Goal: Information Seeking & Learning: Learn about a topic

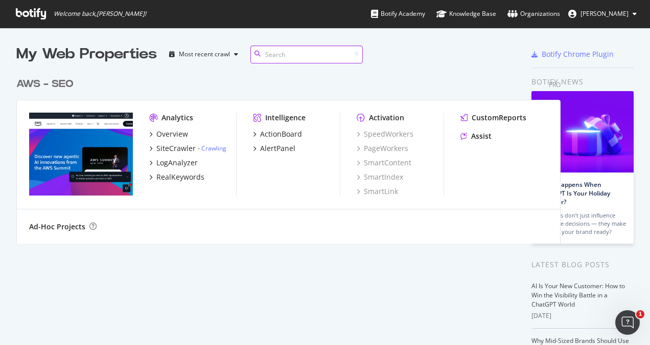
scroll to position [336, 634]
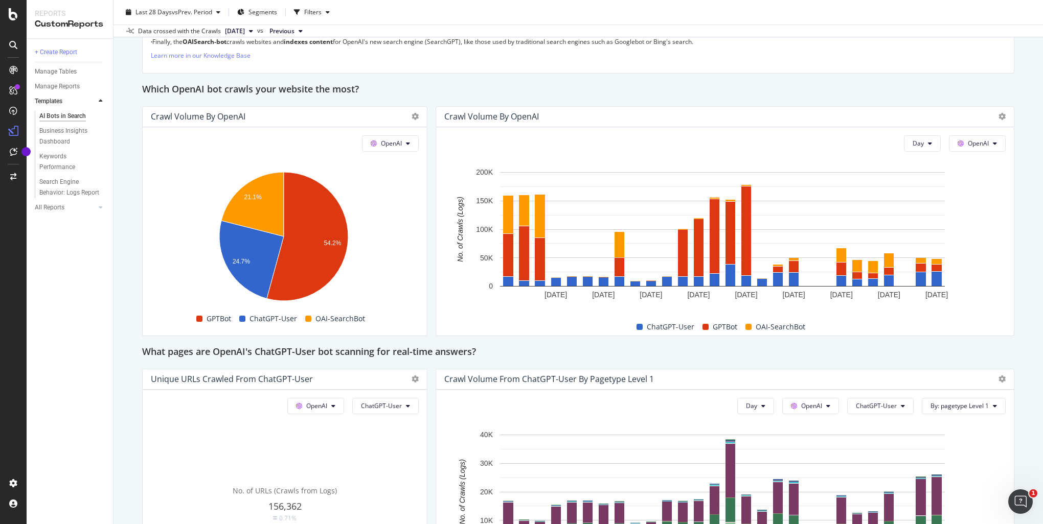
scroll to position [816, 0]
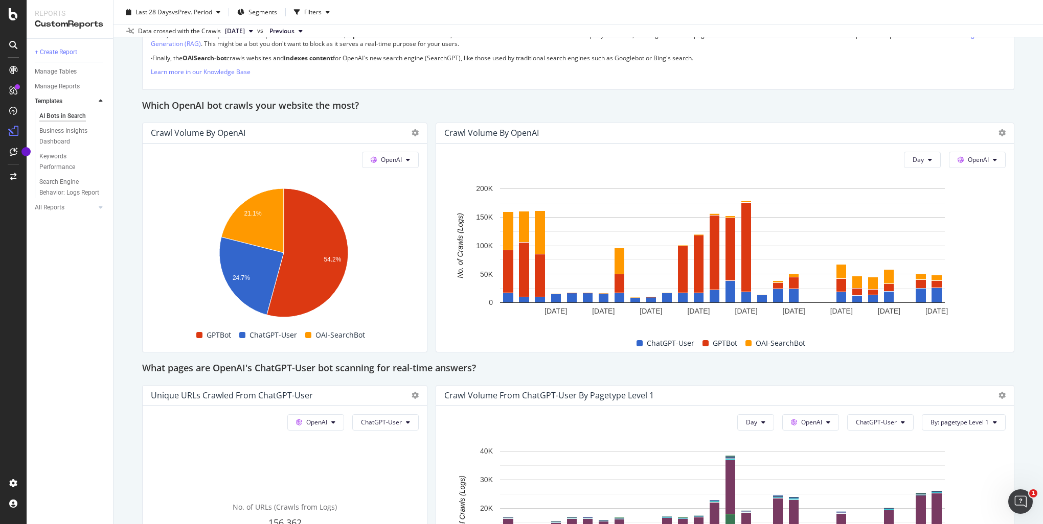
click at [1025, 110] on div "AI Bots in Search AI Bots in Search AWS - SEO Clone Schedule Email Export Last …" at bounding box center [577, 262] width 929 height 524
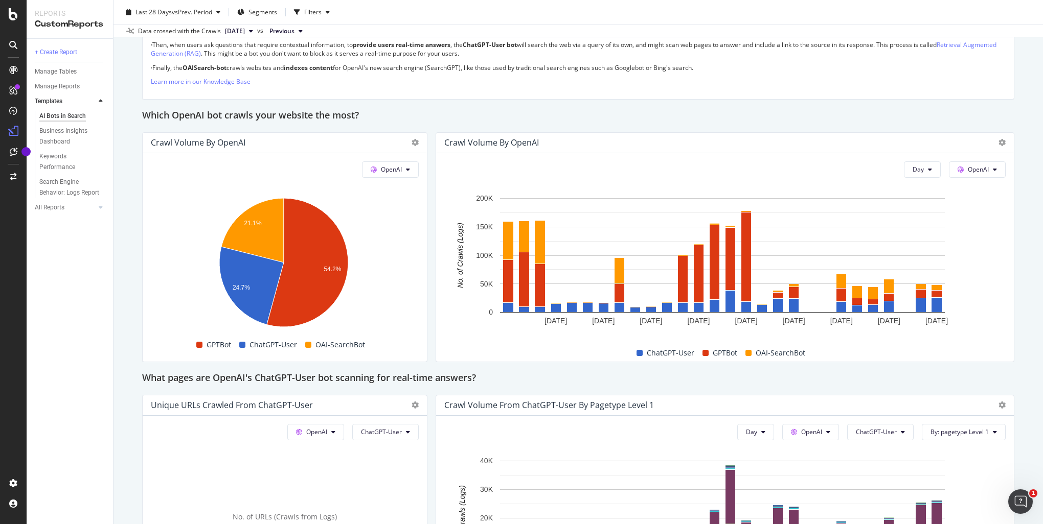
scroll to position [818, 0]
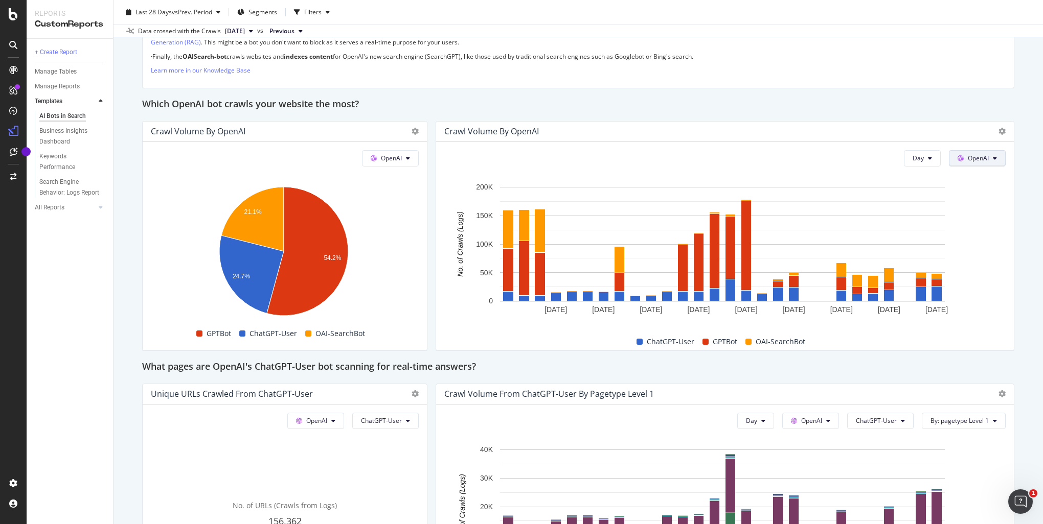
click at [992, 164] on button "OpenAI" at bounding box center [977, 158] width 57 height 16
click at [1022, 166] on div "AI Bots in Search AI Bots in Search AWS - SEO Clone Schedule Email Export Last …" at bounding box center [577, 262] width 929 height 524
click at [414, 153] on button "OpenAI" at bounding box center [390, 158] width 57 height 16
click at [411, 154] on button "OpenAI" at bounding box center [390, 158] width 57 height 16
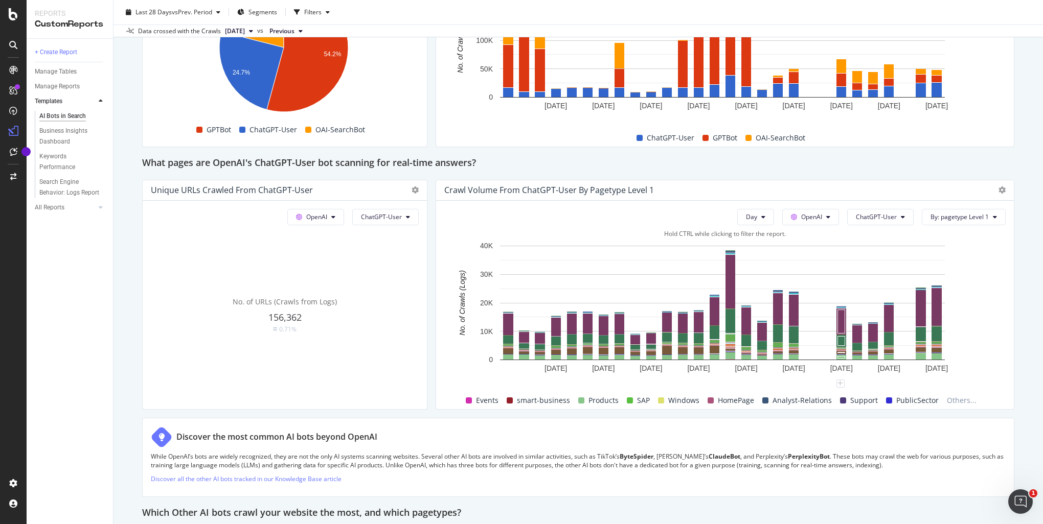
scroll to position [1022, 0]
click at [817, 213] on button "OpenAI" at bounding box center [810, 217] width 57 height 16
click at [819, 213] on button "OpenAI" at bounding box center [810, 217] width 57 height 16
click at [1018, 266] on div "AI Bots in Search AI Bots in Search AWS - SEO Clone Schedule Email Export Last …" at bounding box center [577, 262] width 929 height 524
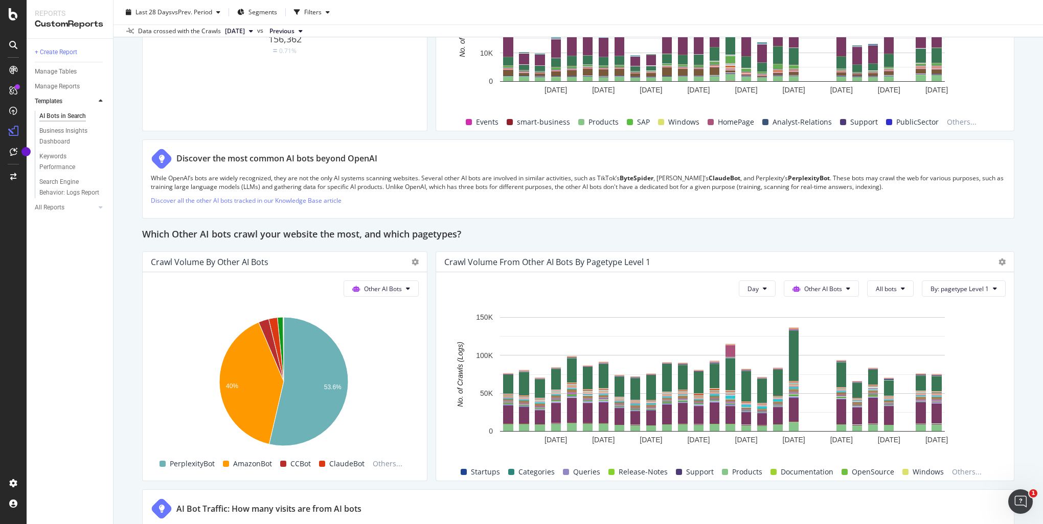
scroll to position [1329, 0]
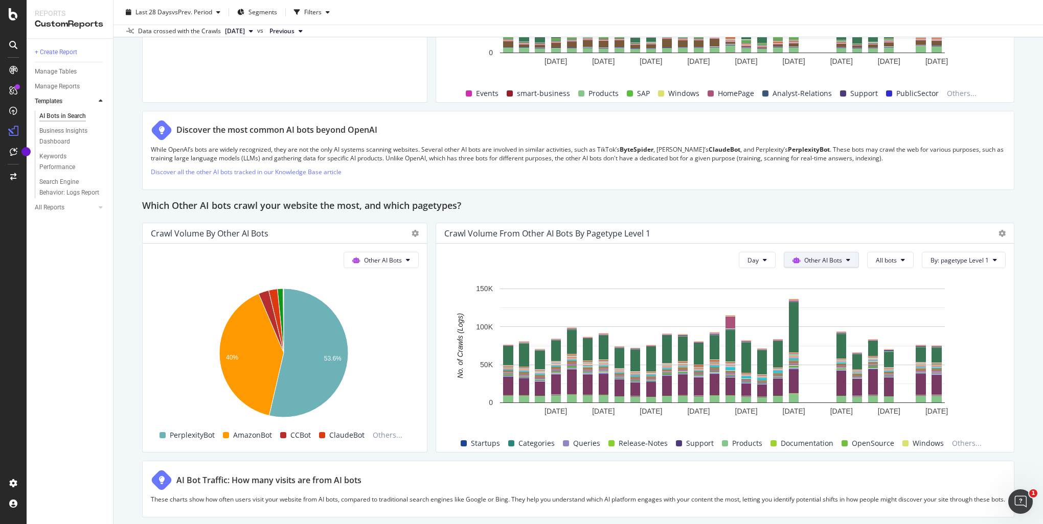
click at [1021, 309] on div "AI Bots in Search AI Bots in Search AWS - SEO Clone Schedule Email Export Last …" at bounding box center [577, 262] width 929 height 524
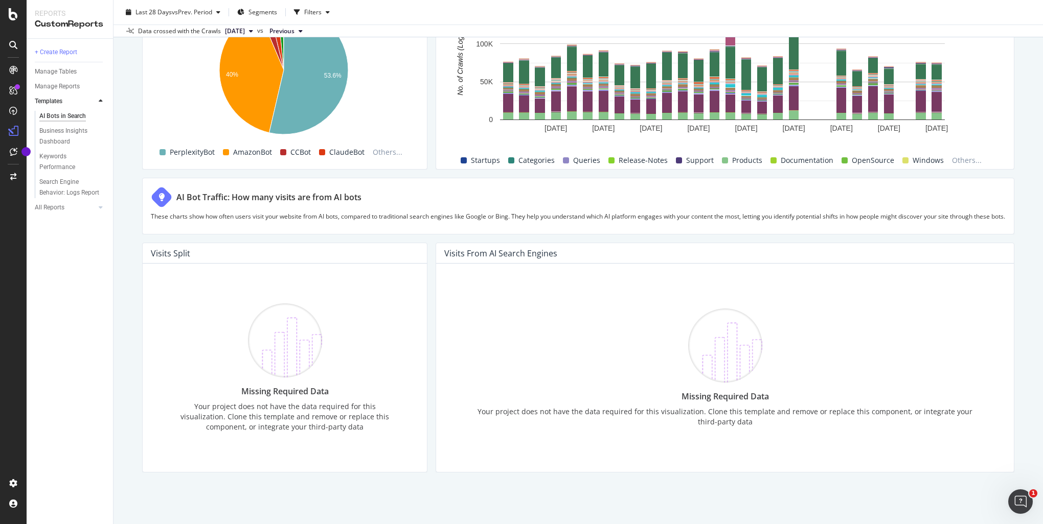
scroll to position [1634, 0]
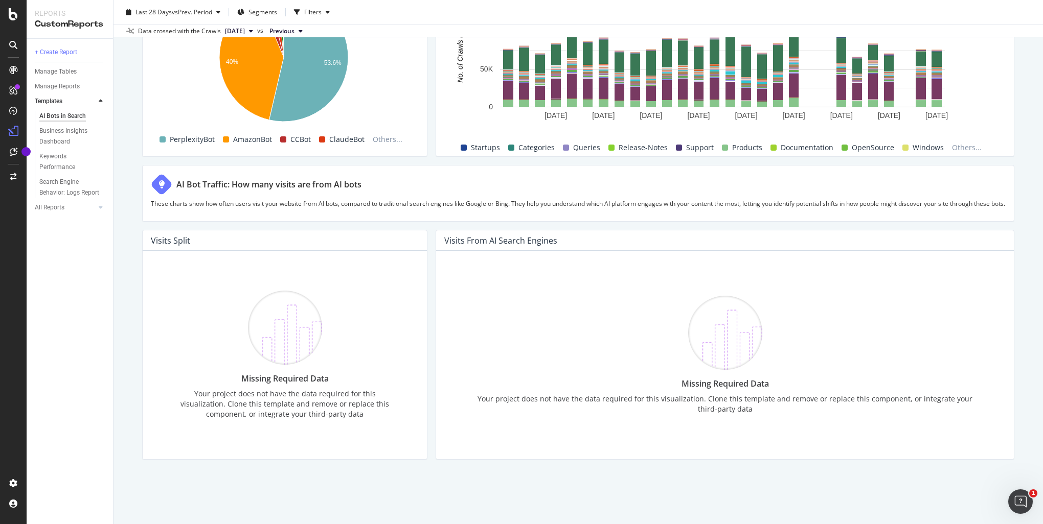
click at [1019, 138] on div "AI Bots in Search AI Bots in Search AWS - SEO Clone Schedule Email Export Last …" at bounding box center [577, 262] width 929 height 524
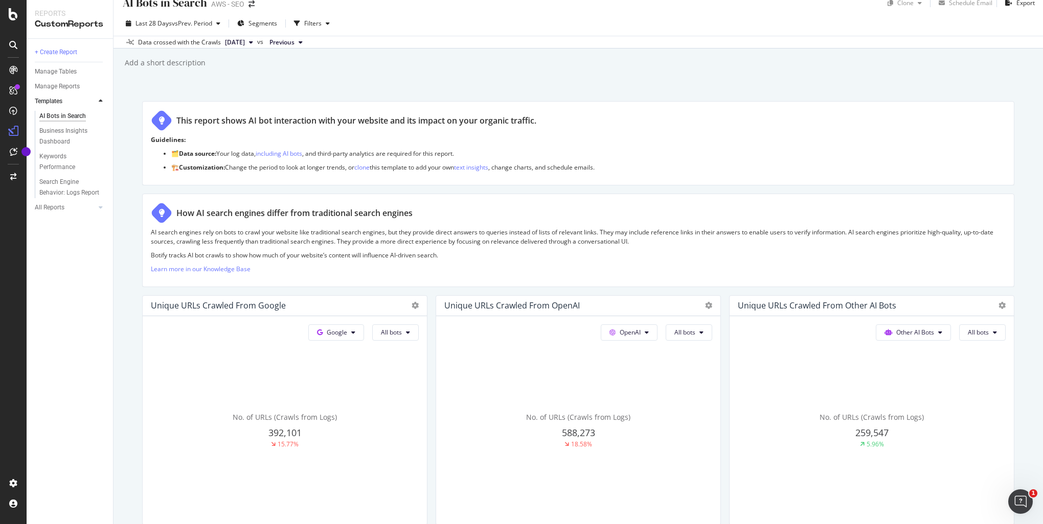
scroll to position [0, 0]
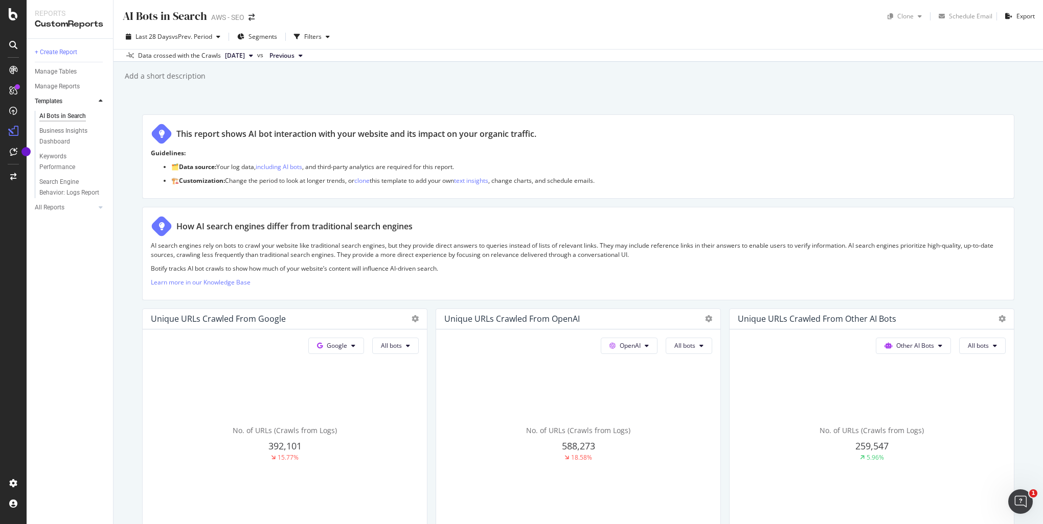
click at [998, 88] on div "AI Bots in Search AI Bots in Search AWS - SEO Clone Schedule Email Export Last …" at bounding box center [577, 262] width 929 height 524
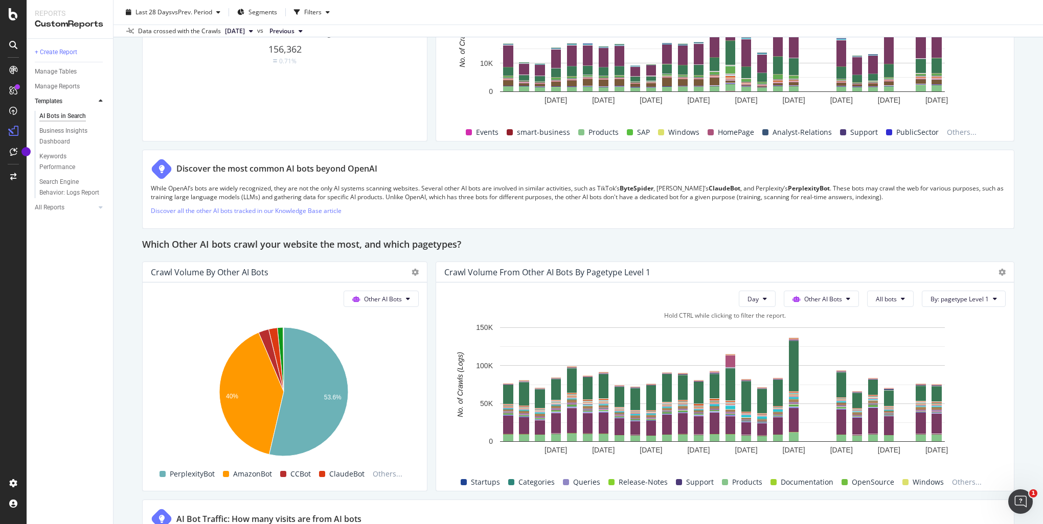
scroll to position [1431, 0]
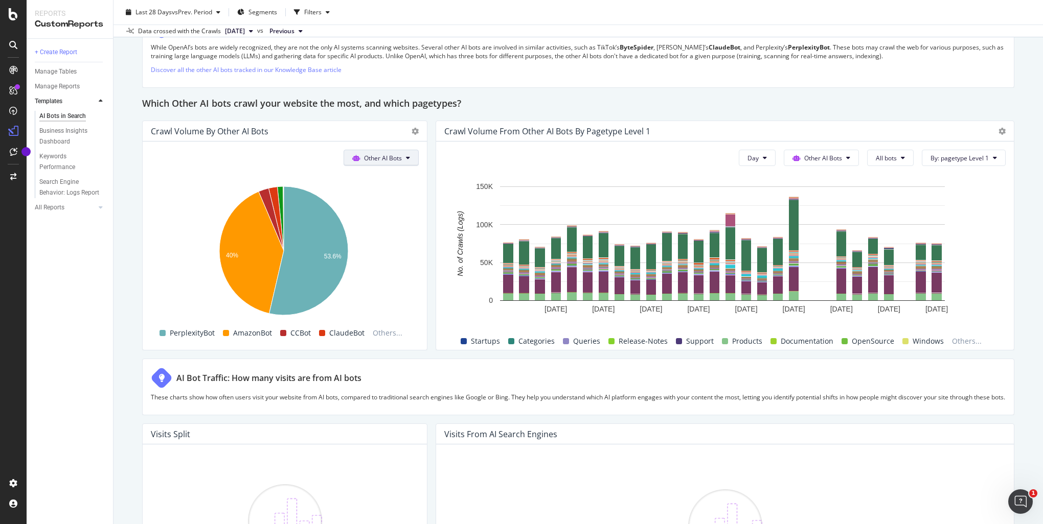
click at [679, 102] on div "Which Other AI bots crawl your website the most, and which pagetypes?" at bounding box center [578, 104] width 872 height 16
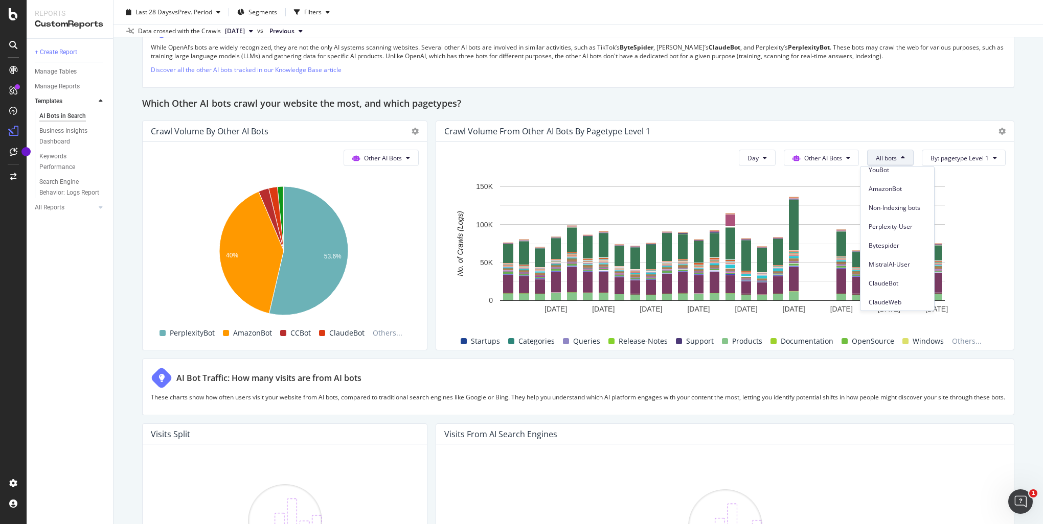
scroll to position [0, 0]
click at [892, 213] on span "PerplexityBot" at bounding box center [896, 216] width 57 height 9
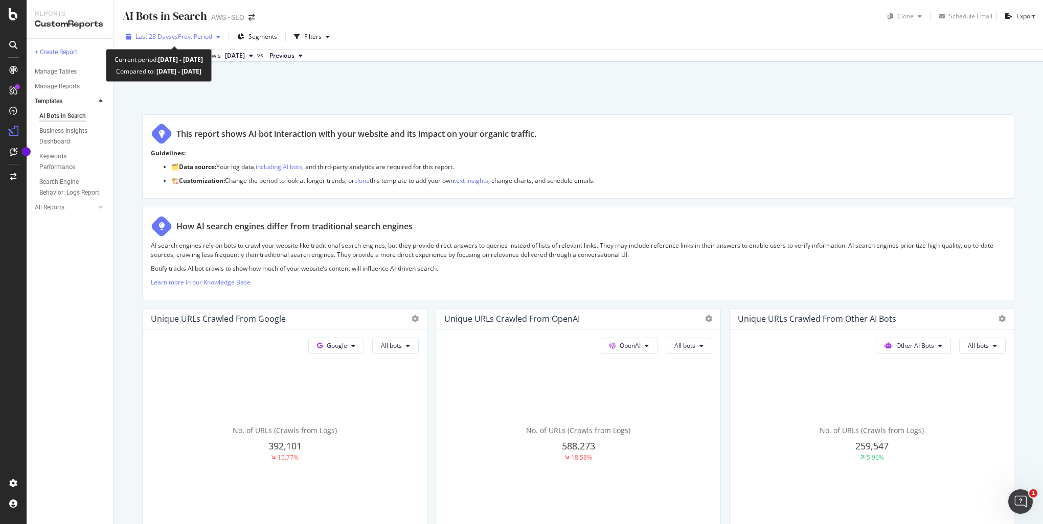
click at [220, 37] on icon "button" at bounding box center [218, 37] width 4 height 6
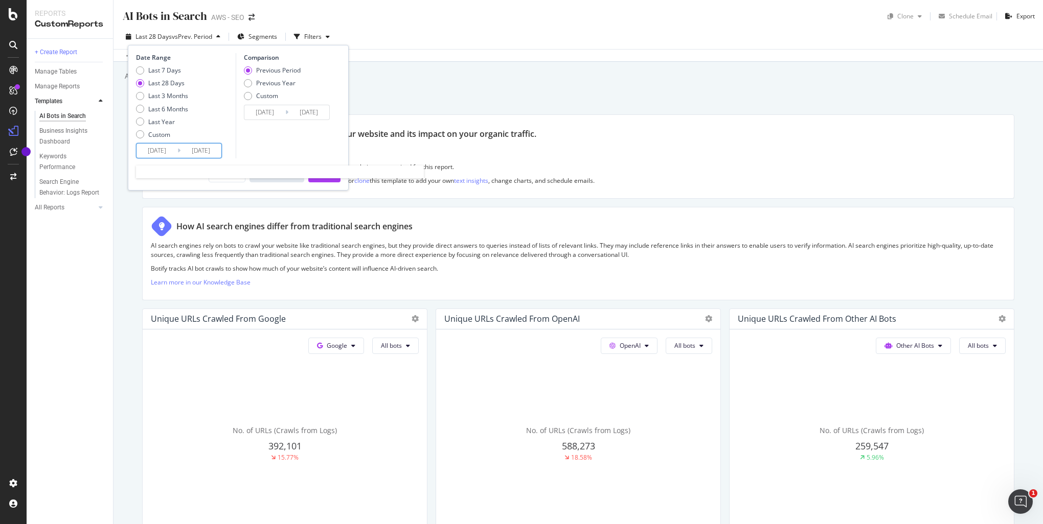
click at [166, 150] on input "[DATE]" at bounding box center [156, 151] width 41 height 14
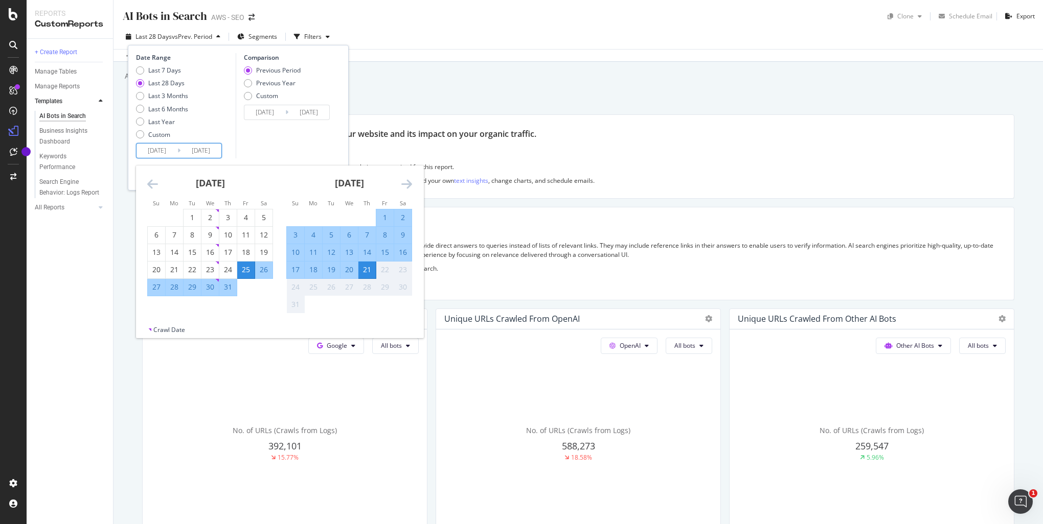
click at [152, 184] on icon "Move backward to switch to the previous month." at bounding box center [152, 184] width 11 height 12
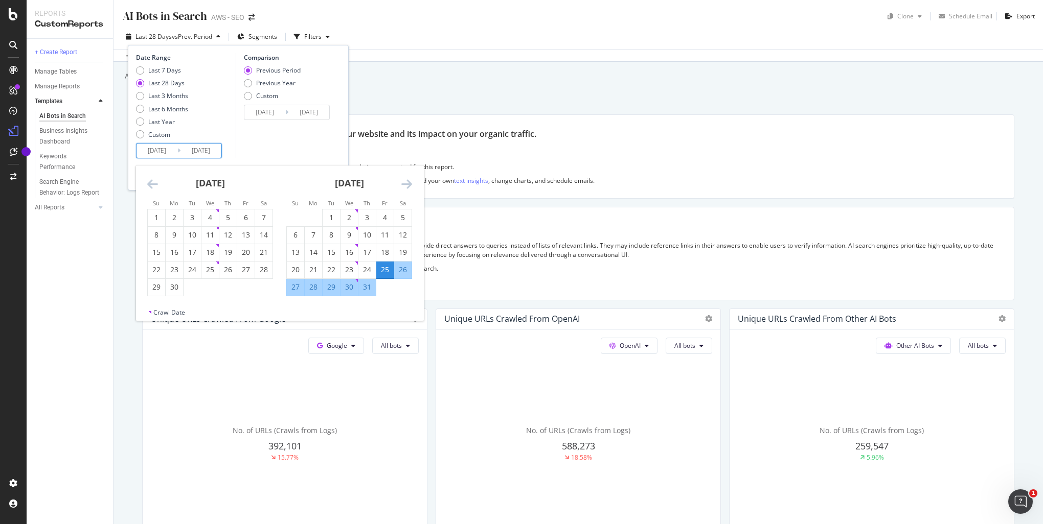
click at [152, 184] on icon "Move backward to switch to the previous month." at bounding box center [152, 184] width 11 height 12
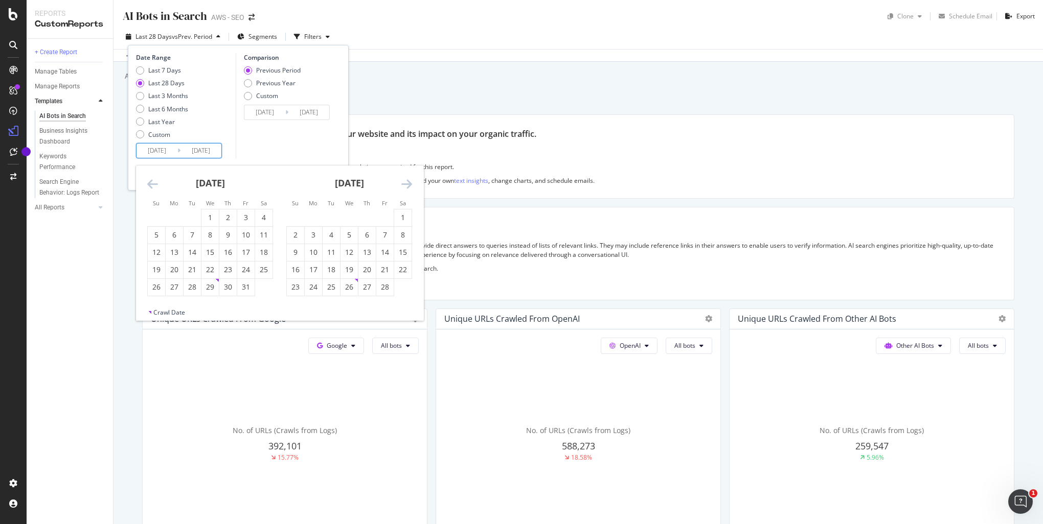
click at [152, 184] on icon "Move backward to switch to the previous month." at bounding box center [152, 184] width 11 height 12
click at [411, 180] on icon "Move forward to switch to the next month." at bounding box center [406, 184] width 11 height 12
click at [207, 217] on div "1" at bounding box center [209, 218] width 17 height 10
type input "[DATE]"
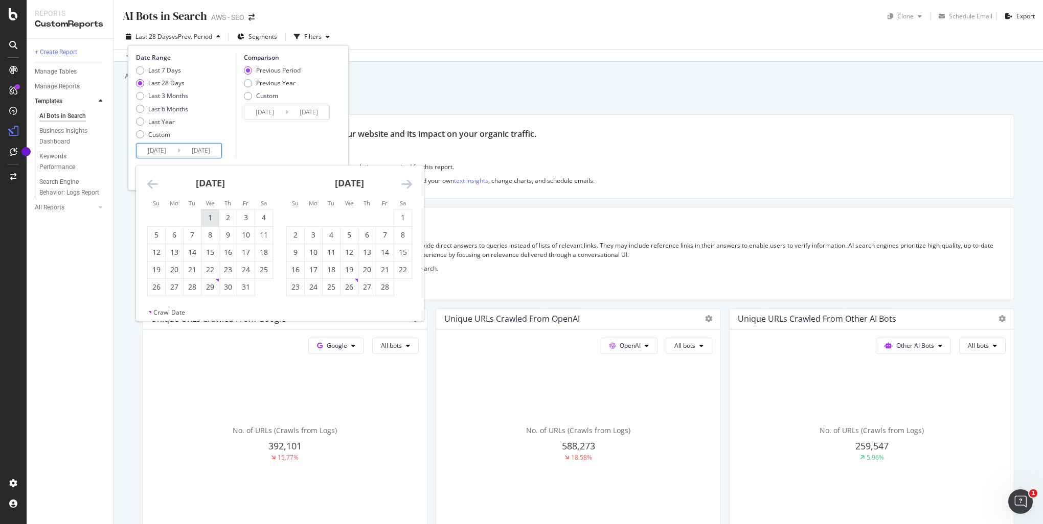
type input "[DATE]"
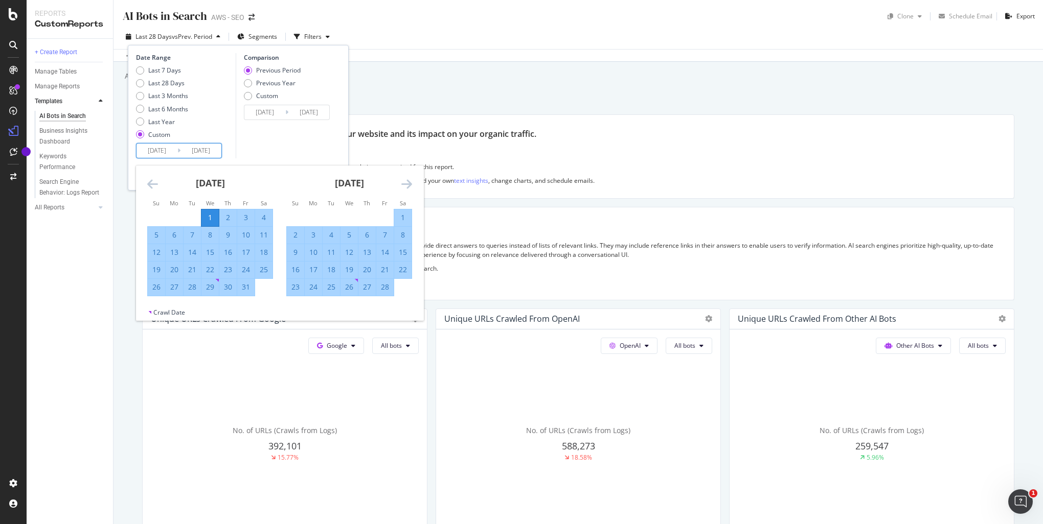
click at [406, 184] on icon "Move forward to switch to the next month." at bounding box center [406, 184] width 11 height 12
click at [406, 185] on icon "Move forward to switch to the next month." at bounding box center [406, 184] width 11 height 12
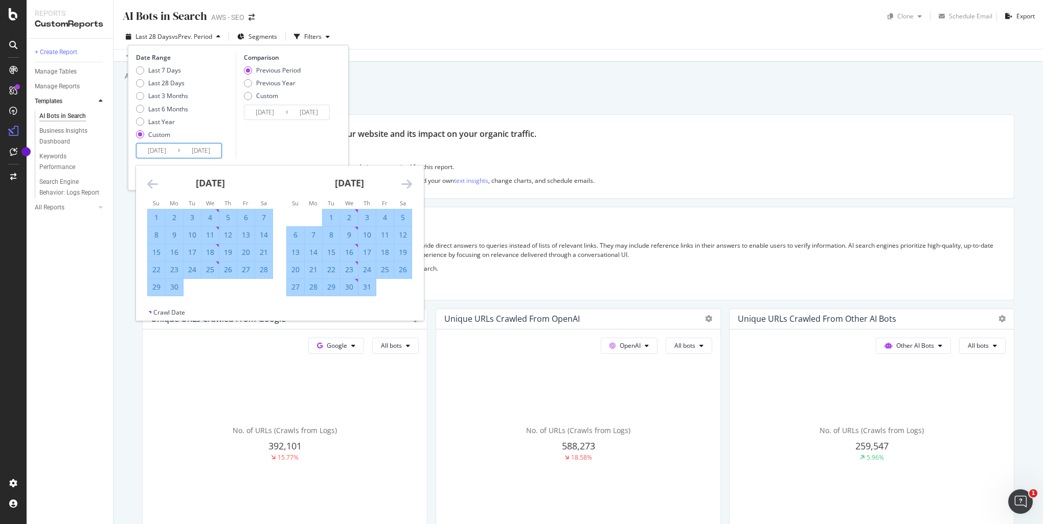
click at [406, 185] on icon "Move forward to switch to the next month." at bounding box center [406, 184] width 11 height 12
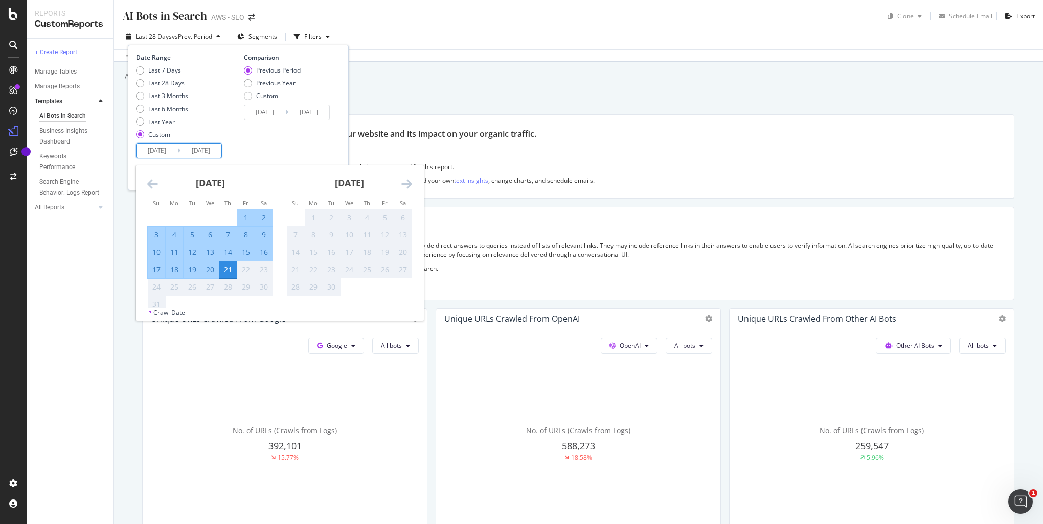
click at [406, 185] on icon "Move forward to switch to the next month." at bounding box center [406, 184] width 11 height 12
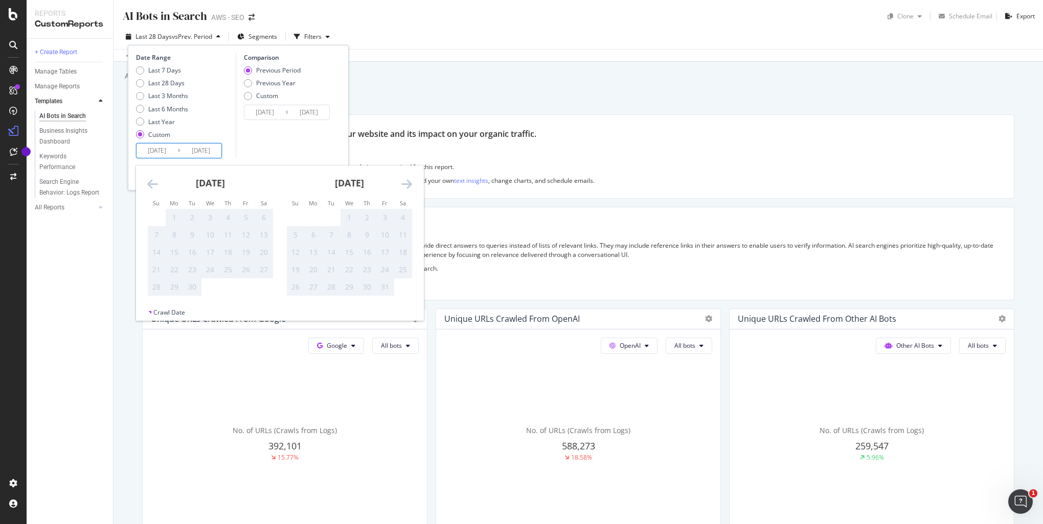
click at [150, 188] on icon "Move backward to switch to the previous month." at bounding box center [152, 184] width 11 height 12
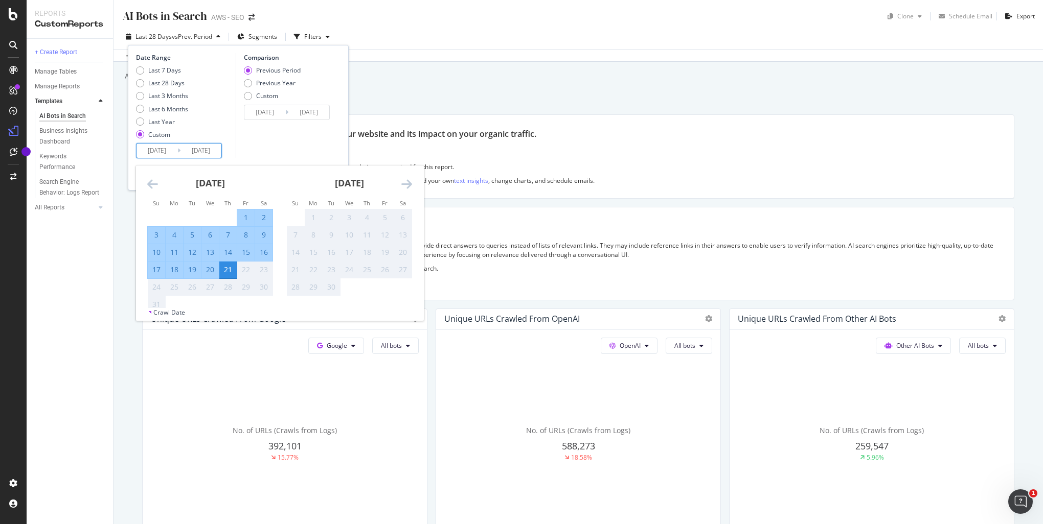
click at [158, 267] on div "17" at bounding box center [156, 270] width 17 height 10
type input "[DATE]"
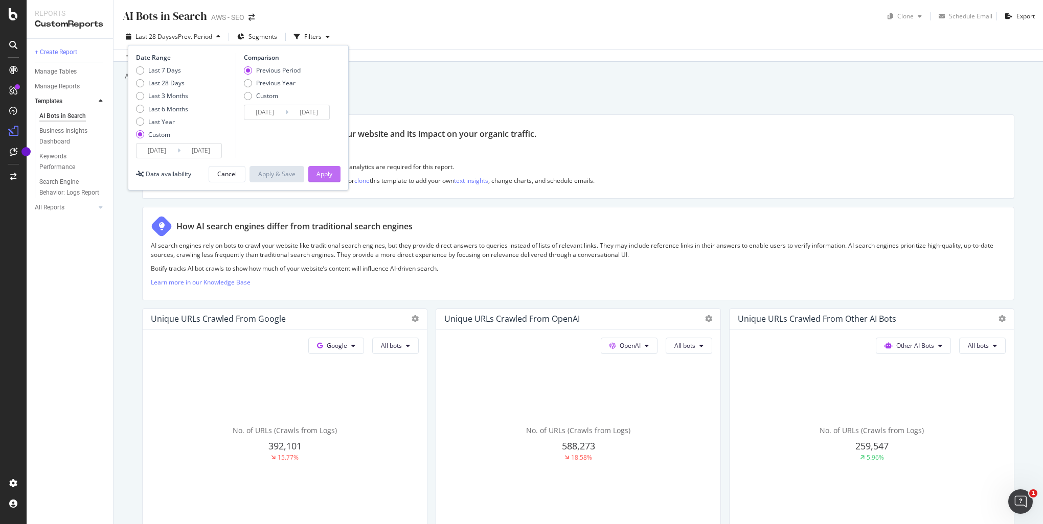
click at [333, 177] on button "Apply" at bounding box center [324, 174] width 32 height 16
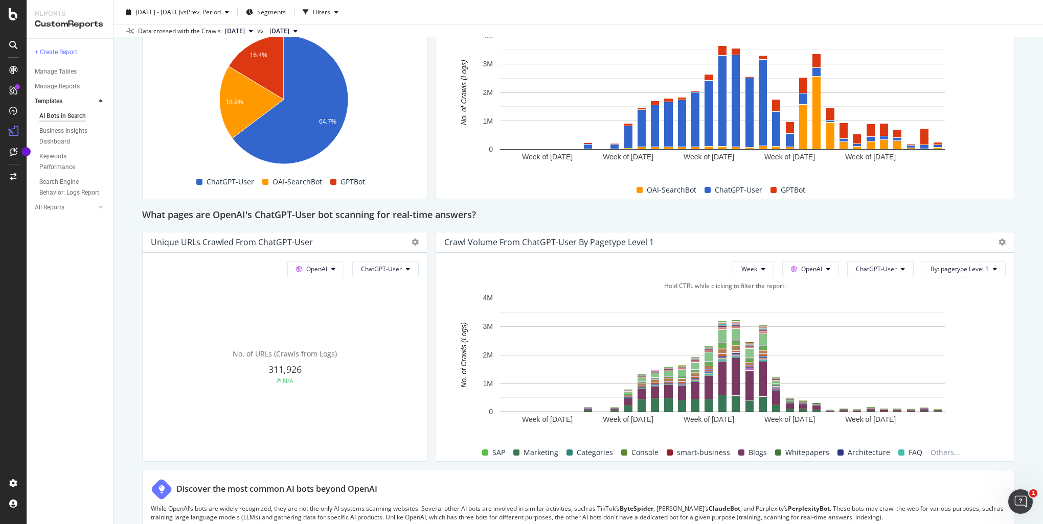
scroll to position [971, 0]
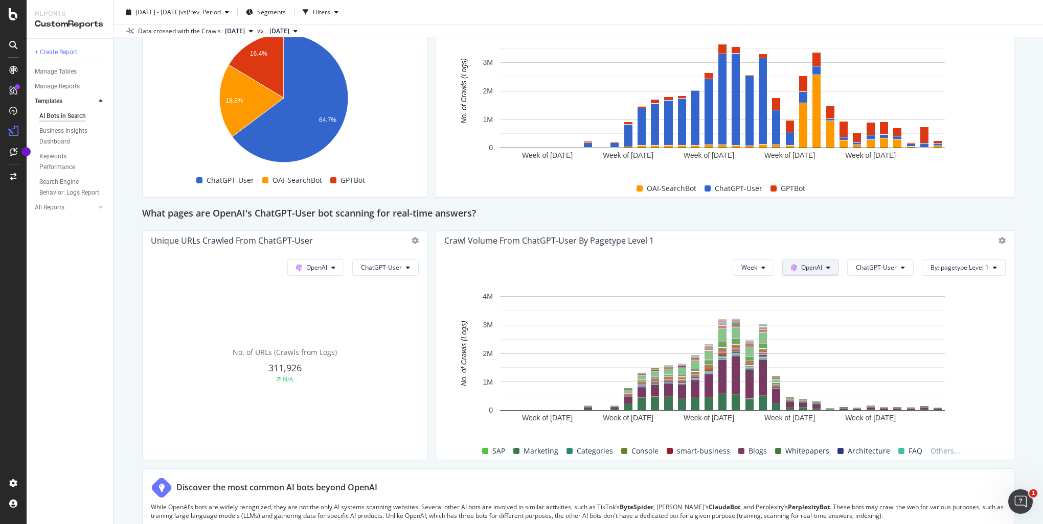
click at [818, 268] on button "OpenAI" at bounding box center [810, 268] width 57 height 16
click at [900, 271] on button "ChatGPT-User" at bounding box center [880, 268] width 66 height 16
click at [826, 267] on button "OpenAI" at bounding box center [810, 268] width 57 height 16
click at [898, 267] on button "ChatGPT-User" at bounding box center [880, 268] width 66 height 16
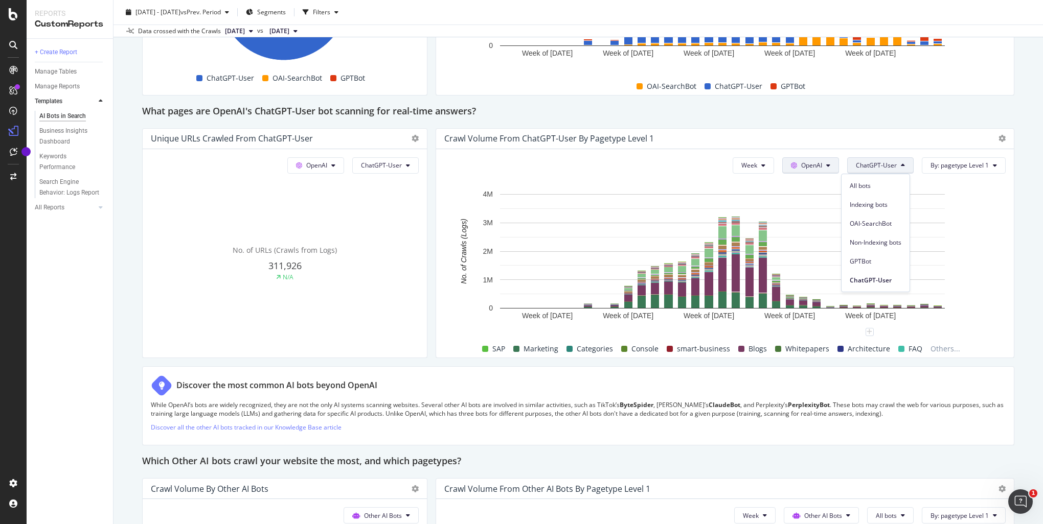
click at [826, 163] on button "OpenAI" at bounding box center [810, 165] width 57 height 16
click at [825, 239] on span "Other AI Bots" at bounding box center [820, 242] width 38 height 9
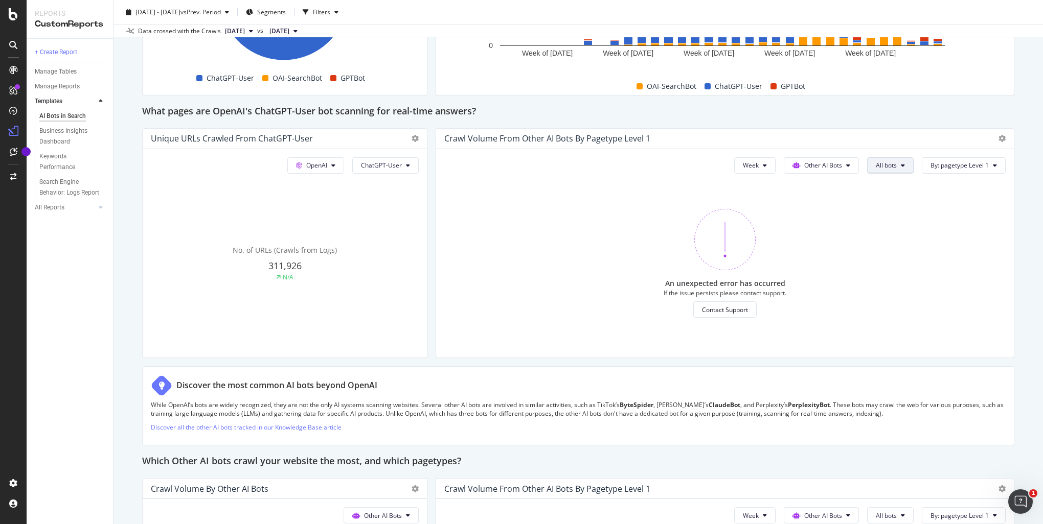
click at [901, 165] on icon at bounding box center [903, 166] width 4 height 6
click at [900, 222] on span "PerplexityBot" at bounding box center [896, 223] width 57 height 9
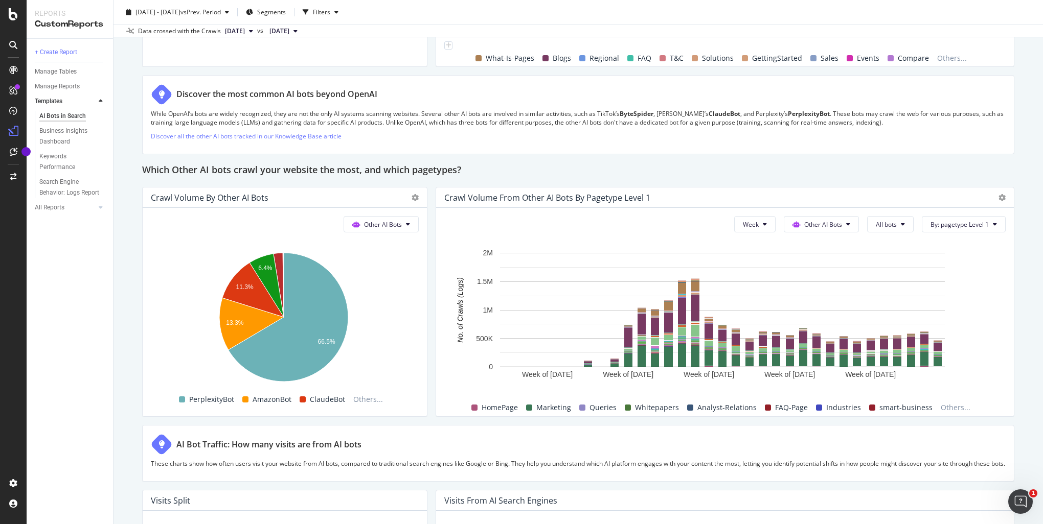
scroll to position [1380, 0]
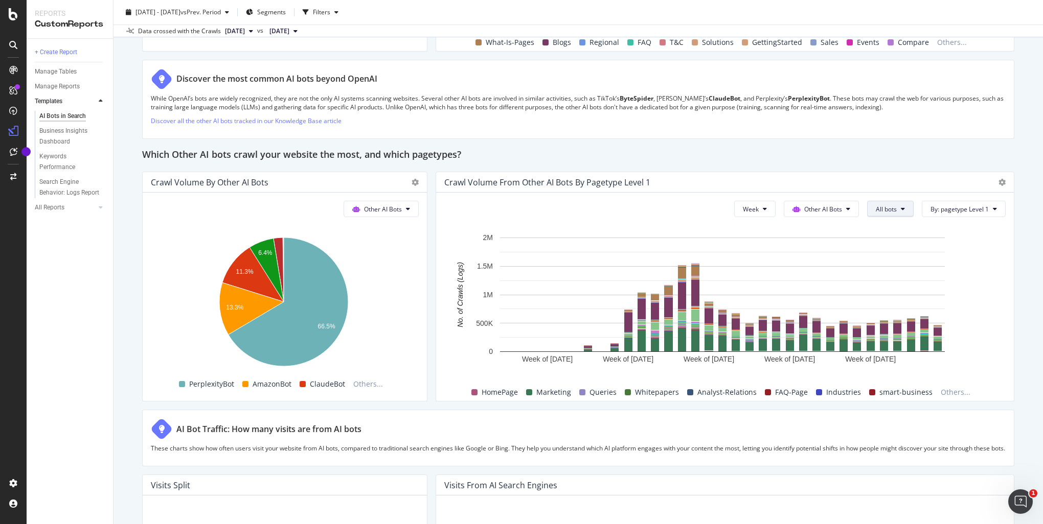
click at [767, 153] on div "Which Other AI bots crawl your website the most, and which pagetypes?" at bounding box center [578, 155] width 872 height 16
